Goal: Information Seeking & Learning: Learn about a topic

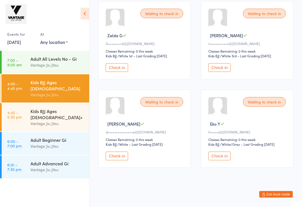
scroll to position [188, 0]
click at [61, 120] on div "Vantage Jiu Jitsu" at bounding box center [57, 123] width 54 height 6
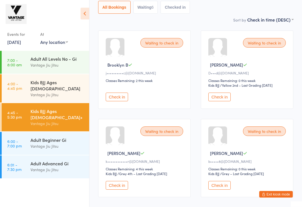
scroll to position [70, 0]
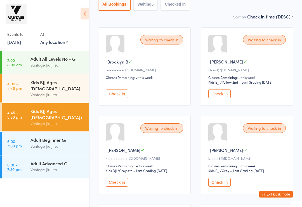
click at [41, 137] on div "Adult Beginner Gi" at bounding box center [57, 140] width 54 height 6
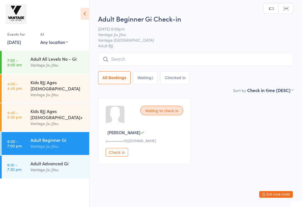
click at [40, 109] on div "Kids BJJ Ages [DEMOGRAPHIC_DATA]+" at bounding box center [57, 114] width 54 height 12
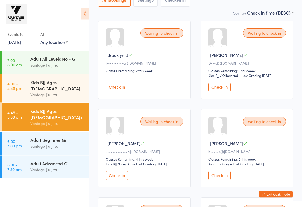
scroll to position [77, 0]
click at [38, 82] on div "Kids BJJ Ages [DEMOGRAPHIC_DATA]" at bounding box center [57, 85] width 54 height 12
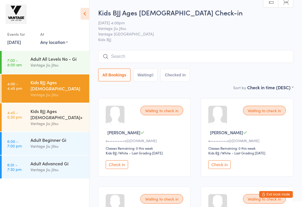
click at [32, 108] on div "Kids BJJ Ages [DEMOGRAPHIC_DATA]+" at bounding box center [57, 114] width 54 height 12
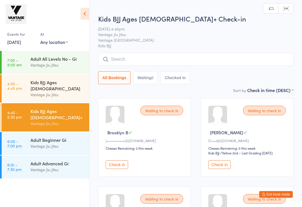
click at [28, 136] on link "6:00 - 7:00 pm Adult Beginner Gi Vantage [PERSON_NAME]" at bounding box center [46, 143] width 88 height 23
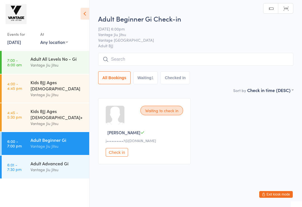
click at [30, 158] on link "6:01 - 7:30 pm Adult Advanced Gi Vantage [PERSON_NAME]" at bounding box center [46, 166] width 88 height 23
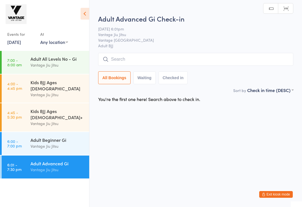
click at [28, 137] on link "6:00 - 7:00 pm Adult Beginner Gi Vantage [PERSON_NAME]" at bounding box center [46, 143] width 88 height 23
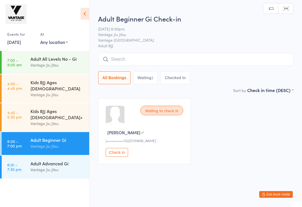
click at [31, 166] on div "Vantage Jiu Jitsu" at bounding box center [57, 169] width 54 height 6
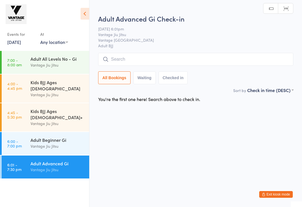
click at [27, 136] on link "6:00 - 7:00 pm Adult Beginner Gi Vantage [PERSON_NAME]" at bounding box center [46, 143] width 88 height 23
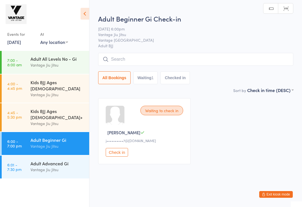
click at [29, 87] on link "4:00 - 4:45 pm Kids BJJ Ages [DEMOGRAPHIC_DATA] Vantage [PERSON_NAME]" at bounding box center [46, 88] width 88 height 28
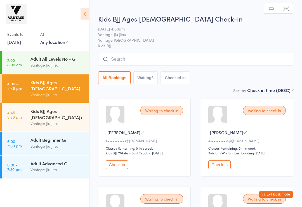
click at [34, 108] on div "Kids BJJ Ages [DEMOGRAPHIC_DATA]+" at bounding box center [57, 114] width 54 height 12
